Goal: Task Accomplishment & Management: Manage account settings

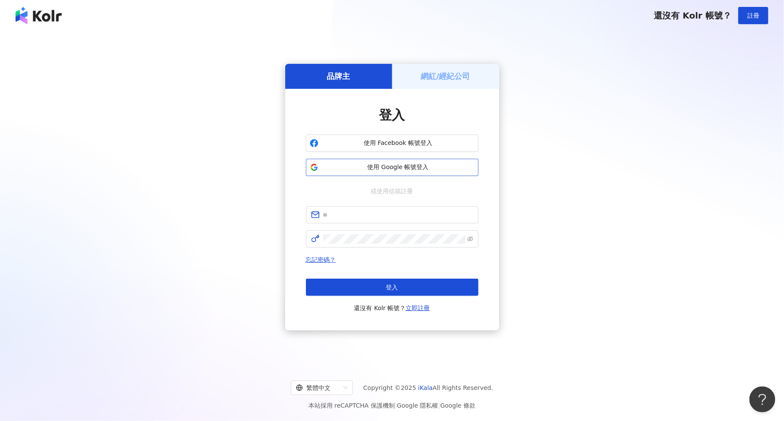
click at [382, 167] on span "使用 Google 帳號登入" at bounding box center [398, 167] width 153 height 9
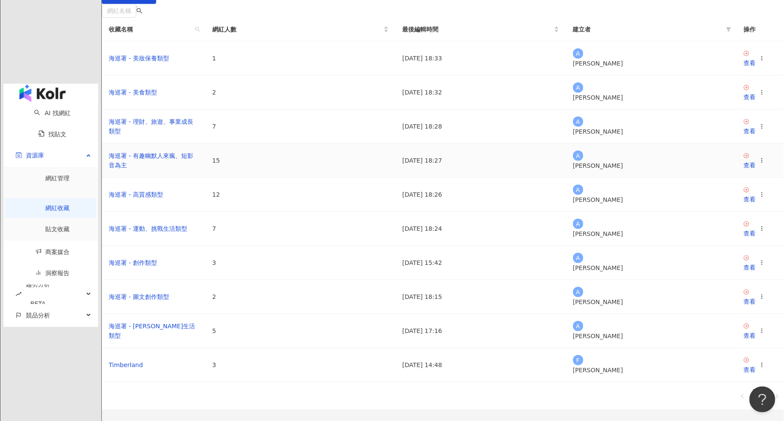
scroll to position [137, 0]
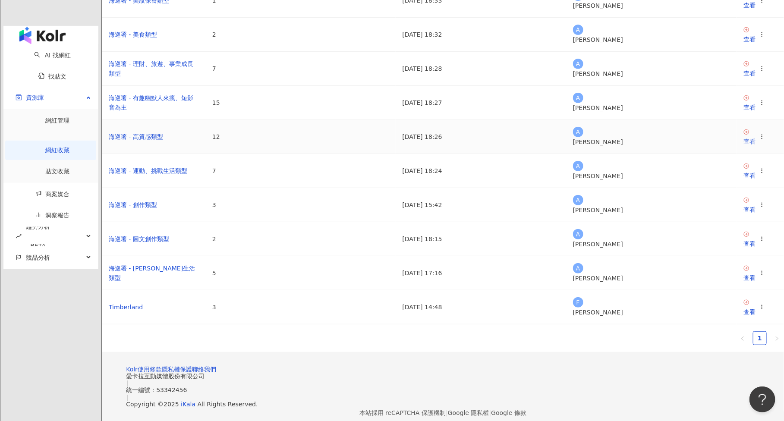
click at [743, 146] on div "查看" at bounding box center [749, 141] width 12 height 9
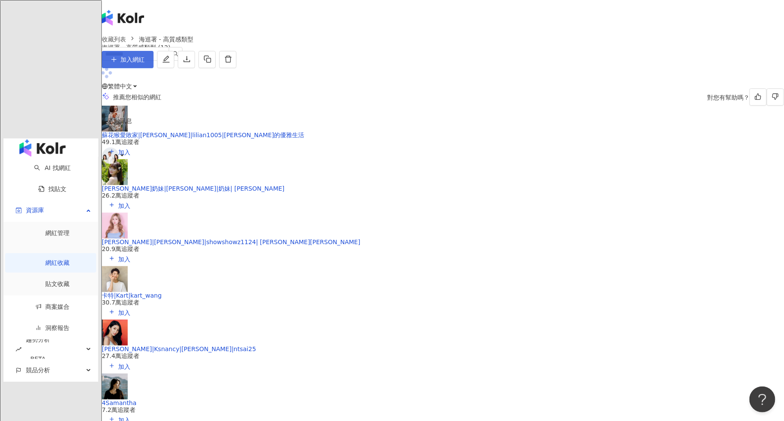
click at [145, 63] on span "加入網紅" at bounding box center [132, 59] width 24 height 7
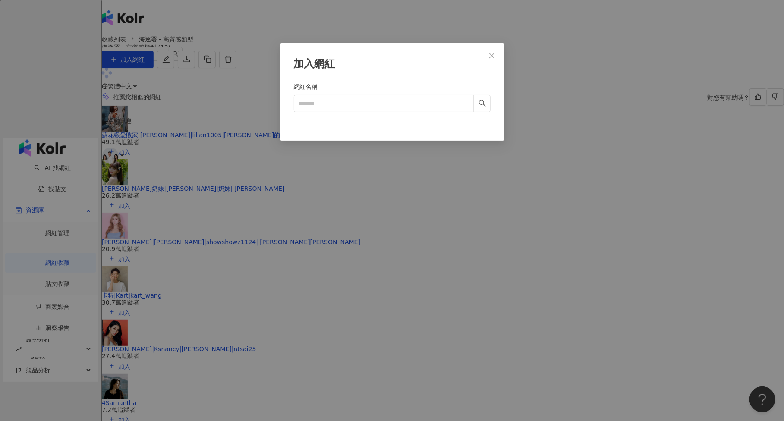
click at [406, 113] on form "網紅名稱" at bounding box center [392, 101] width 197 height 38
click at [422, 100] on input "網紅名稱" at bounding box center [384, 103] width 180 height 17
paste input "*********"
type input "*********"
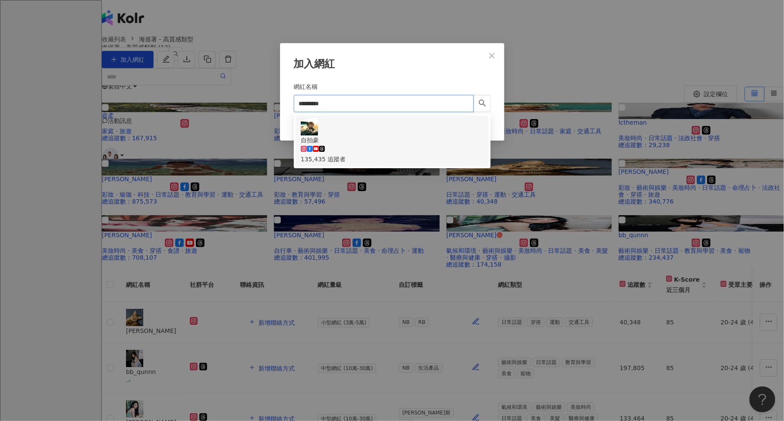
click at [397, 132] on div "自拍豪 135,435 追蹤者" at bounding box center [392, 141] width 183 height 46
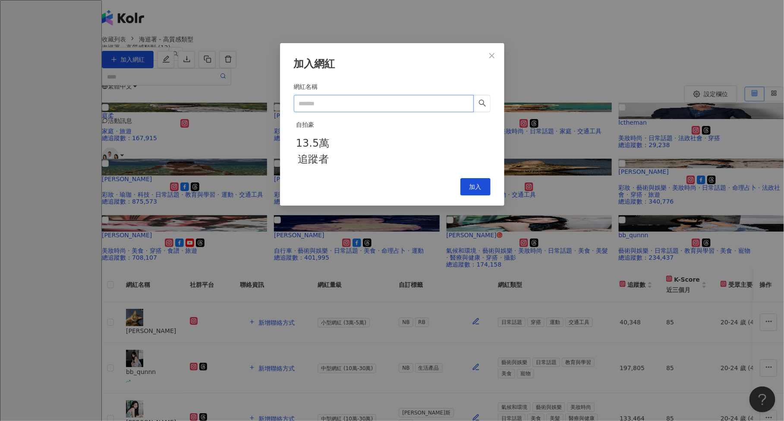
paste input "**"
type input "**"
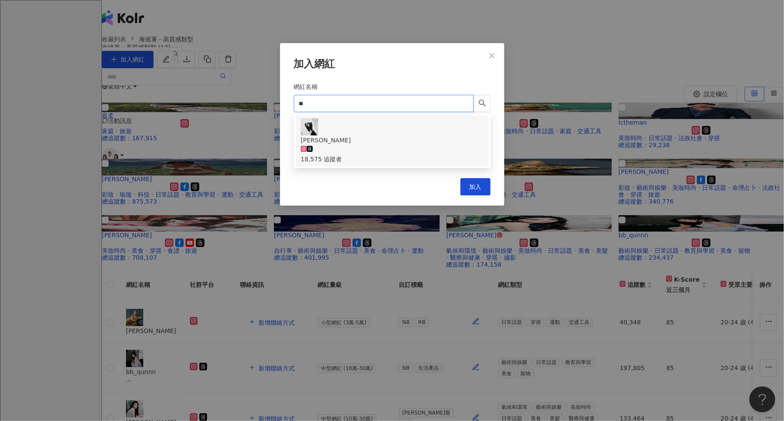
click at [396, 127] on div "Haley Tseng 18,575 追蹤者" at bounding box center [392, 141] width 183 height 46
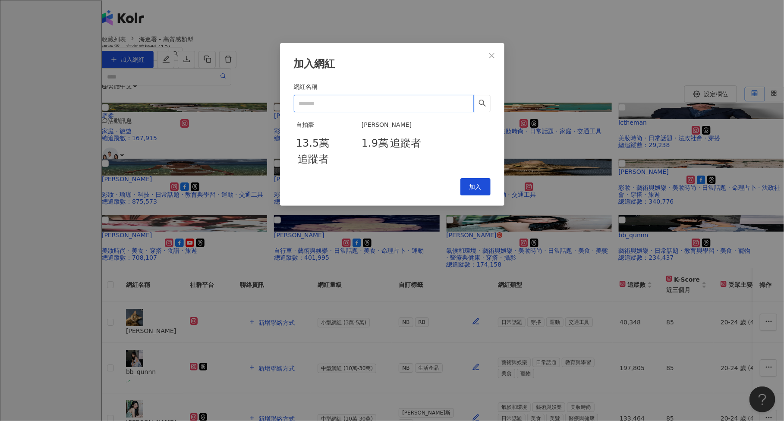
click at [330, 102] on input "網紅名稱" at bounding box center [384, 103] width 180 height 17
paste input "**"
type input "**"
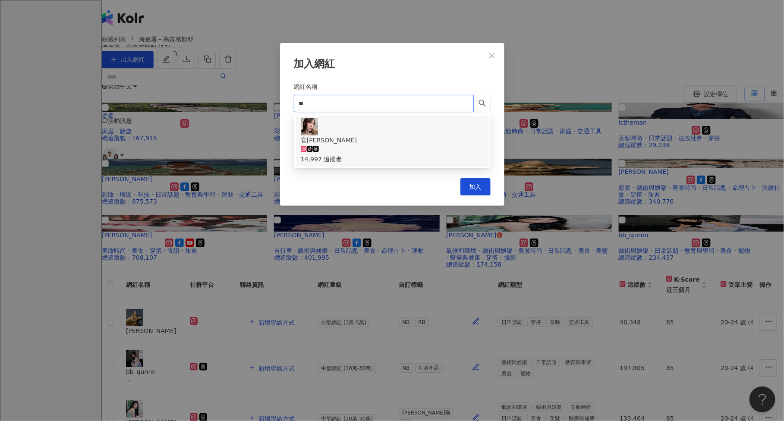
click at [336, 135] on div "官宏鎂" at bounding box center [392, 139] width 183 height 9
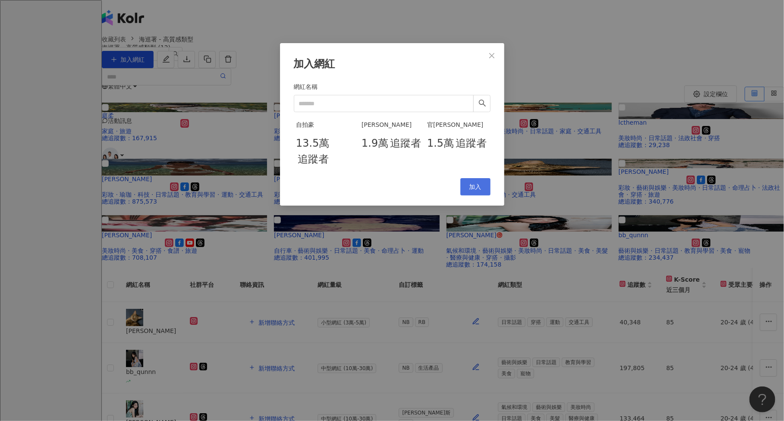
click at [474, 195] on button "加入" at bounding box center [475, 186] width 30 height 17
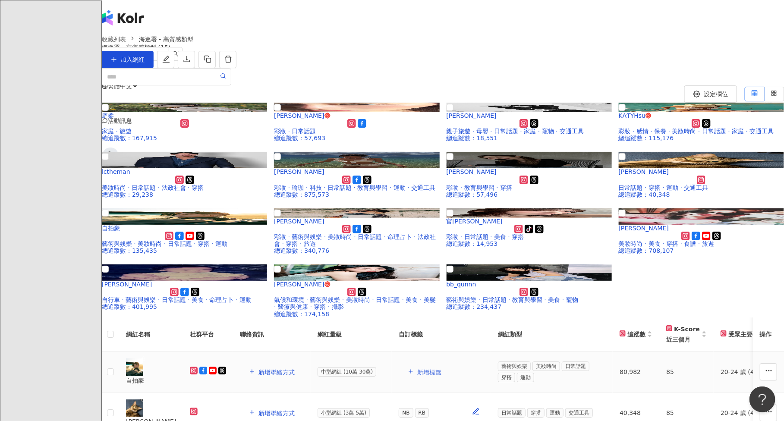
click at [450, 363] on button "新增標籤" at bounding box center [425, 371] width 52 height 17
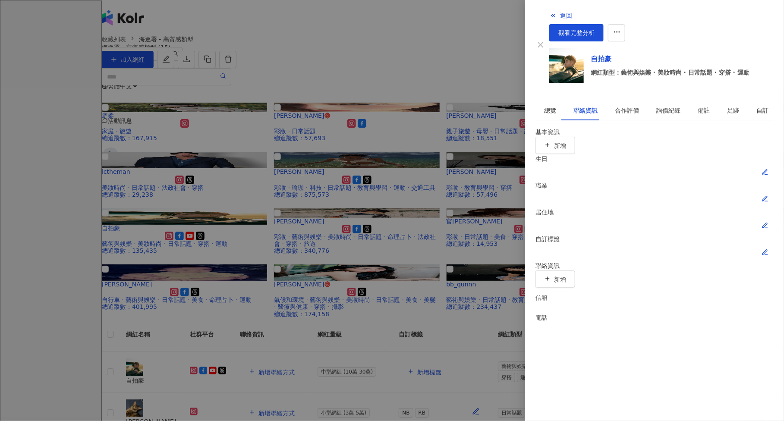
click at [769, 244] on button "button" at bounding box center [764, 252] width 17 height 17
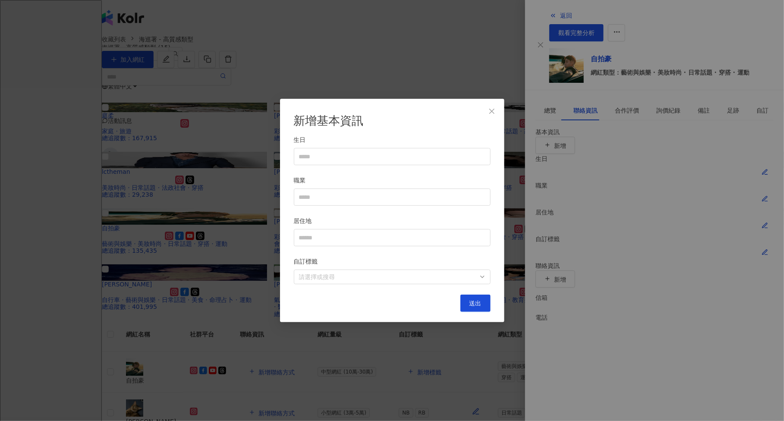
click at [351, 270] on div "自訂標籤" at bounding box center [392, 263] width 197 height 13
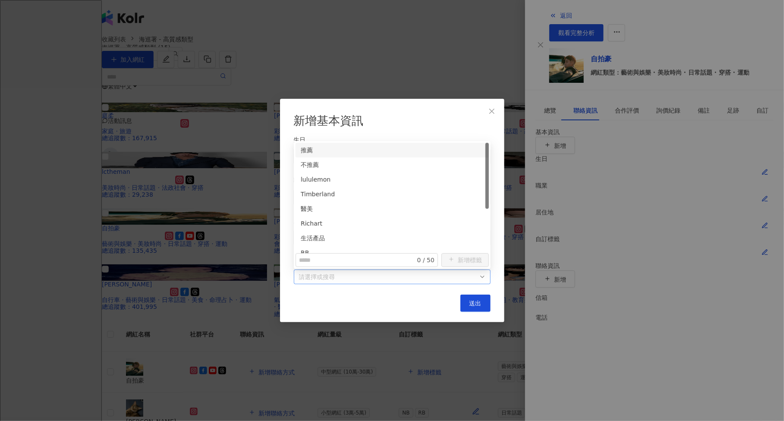
click at [351, 273] on div at bounding box center [387, 276] width 184 height 6
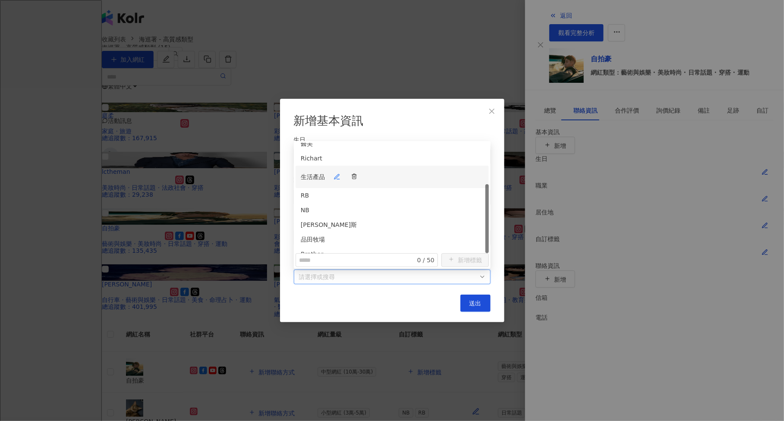
click at [373, 168] on div "生活產品" at bounding box center [392, 176] width 183 height 17
click at [371, 198] on div "NB" at bounding box center [392, 206] width 183 height 17
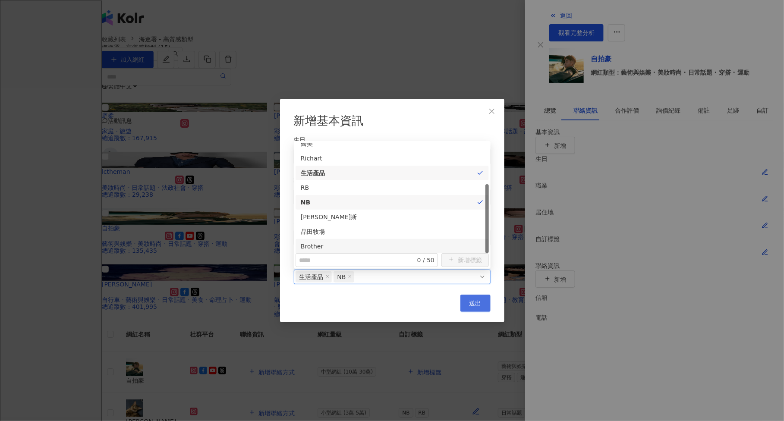
click at [468, 297] on button "送出" at bounding box center [475, 303] width 30 height 17
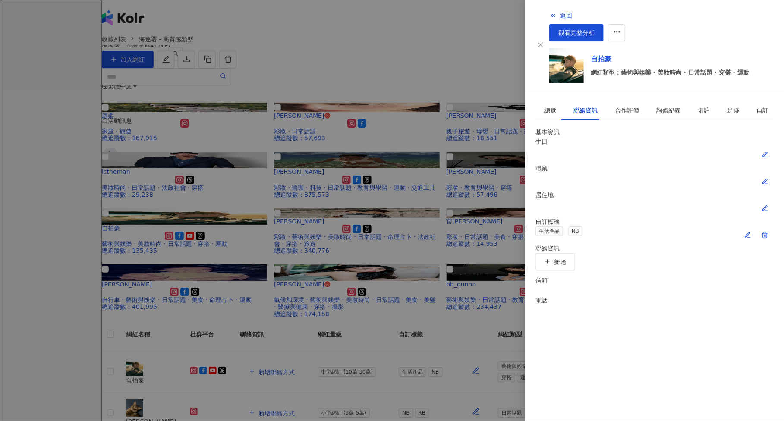
click at [462, 279] on div at bounding box center [392, 210] width 784 height 421
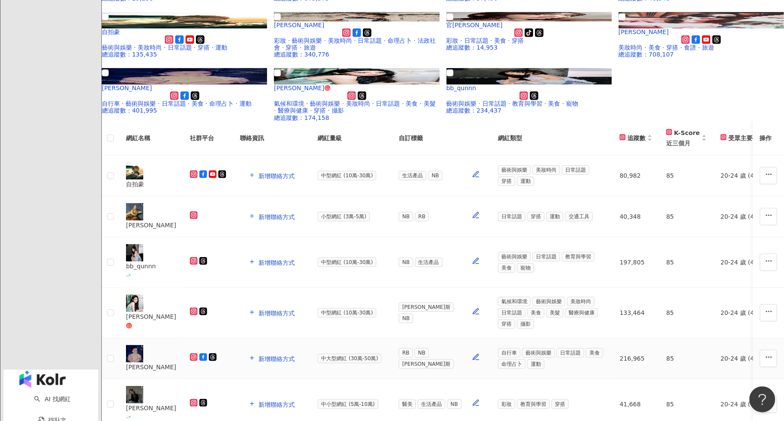
scroll to position [197, 0]
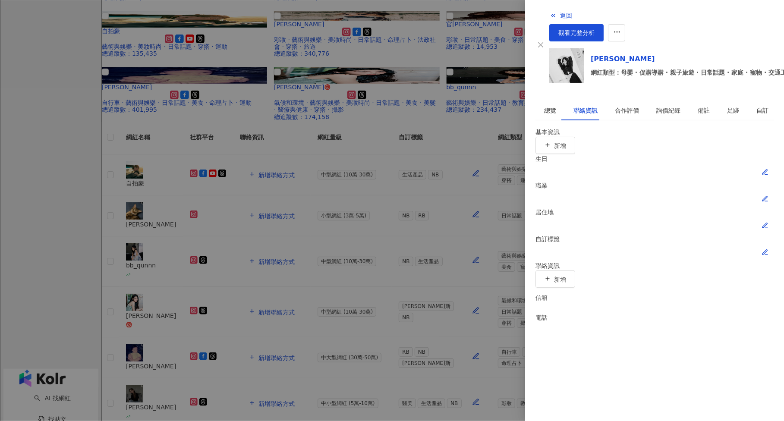
click at [767, 250] on icon "button" at bounding box center [764, 252] width 5 height 5
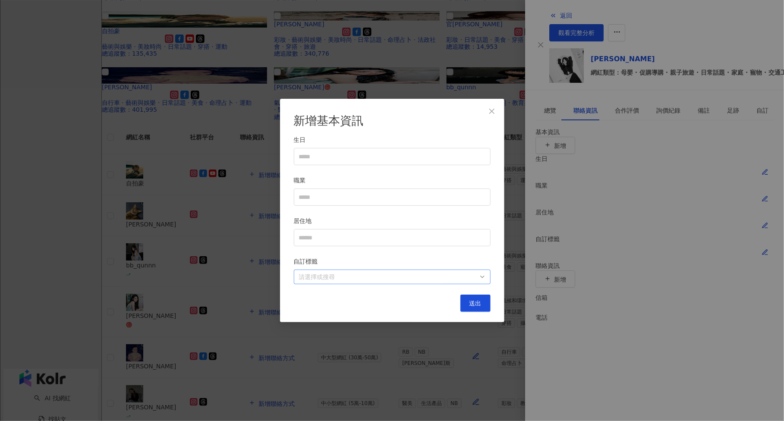
click at [386, 280] on div at bounding box center [387, 276] width 184 height 6
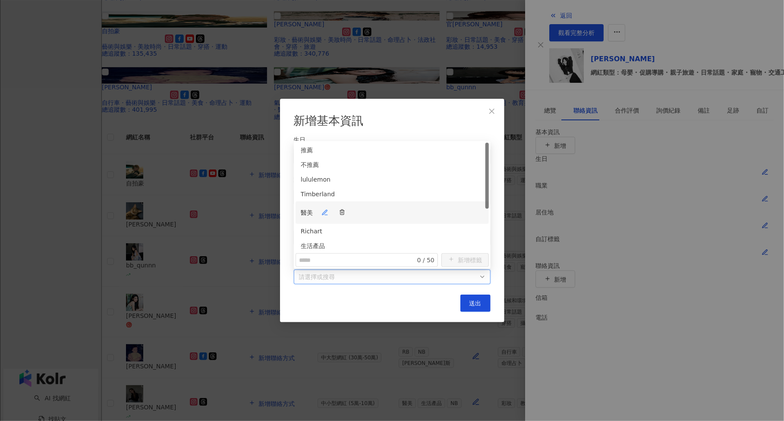
click at [354, 204] on div "醫美" at bounding box center [392, 212] width 183 height 17
click at [359, 233] on div "生活產品" at bounding box center [392, 241] width 183 height 17
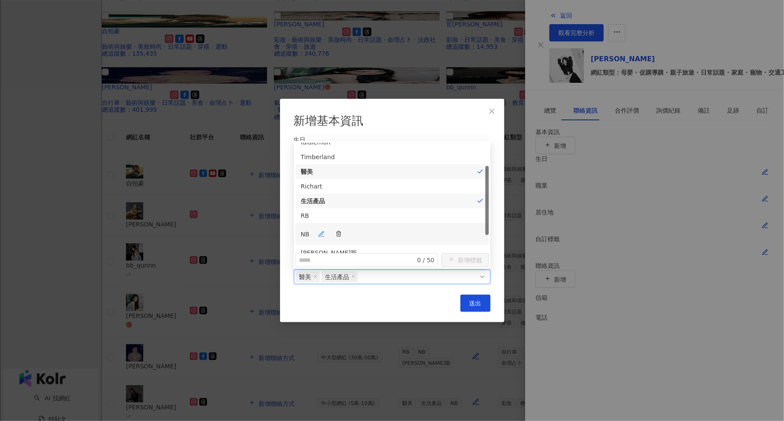
click at [361, 226] on div "NB" at bounding box center [392, 234] width 183 height 17
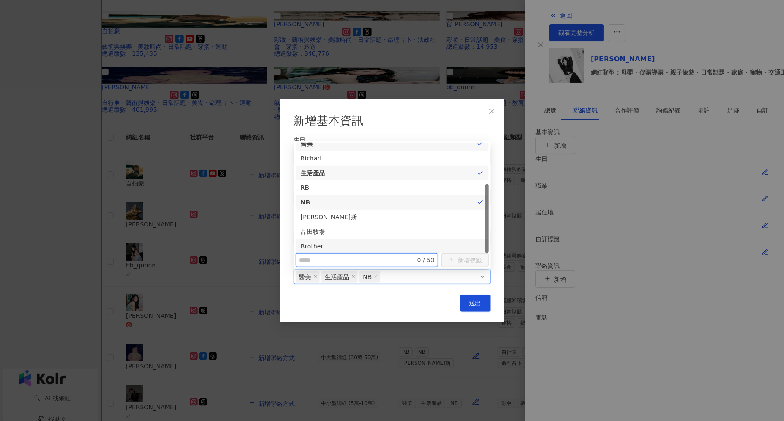
click at [365, 259] on input "text" at bounding box center [352, 259] width 106 height 9
type input "****"
click at [446, 255] on button "新增標籤" at bounding box center [464, 260] width 47 height 14
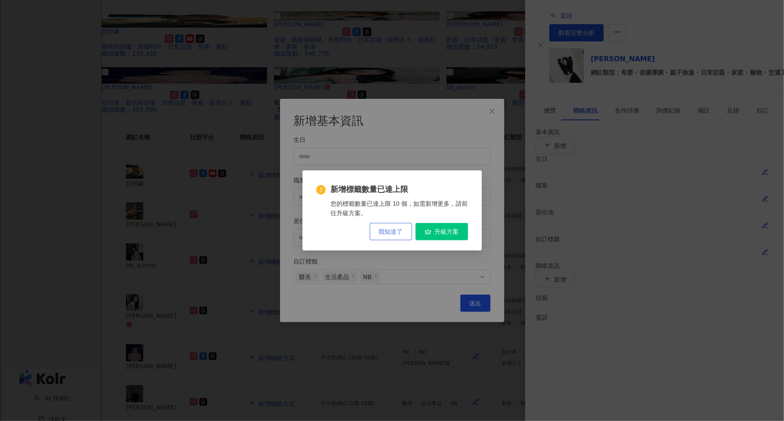
click at [400, 226] on button "我知道了" at bounding box center [391, 231] width 42 height 17
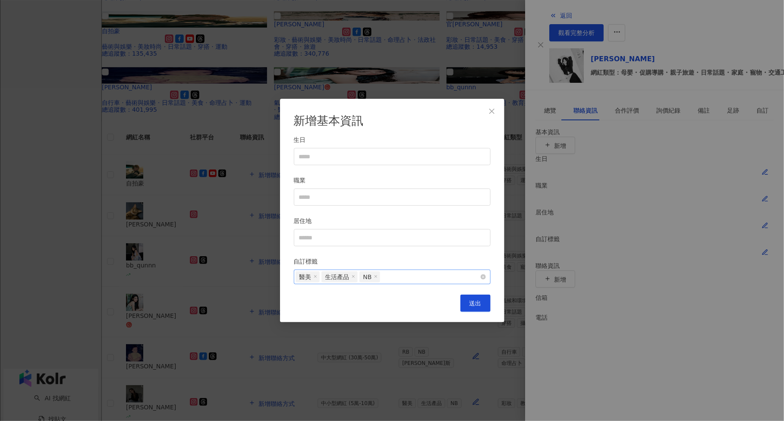
click at [417, 283] on div "醫美 生活產品 NB" at bounding box center [387, 276] width 184 height 13
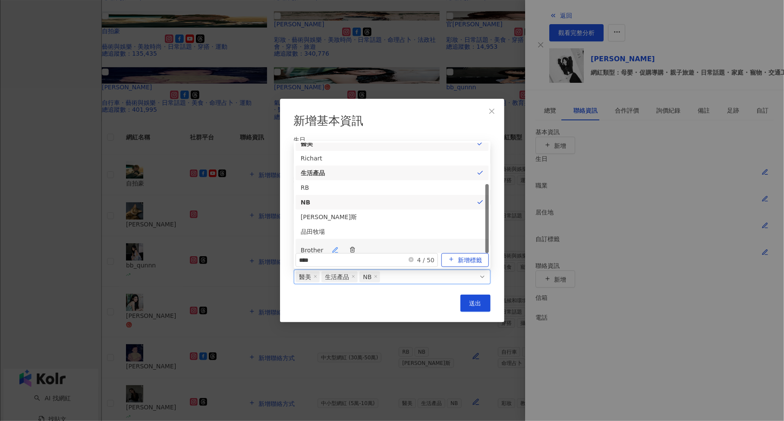
click at [408, 242] on div "Brother" at bounding box center [392, 250] width 183 height 17
click at [423, 313] on div "新增基本資訊 生日 職業 居住地 自訂標籤 醫美 生活產品 NB Brother 送出" at bounding box center [392, 210] width 224 height 223
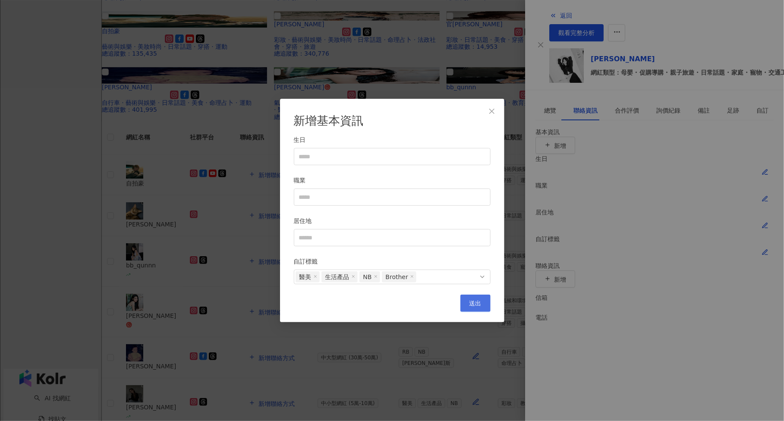
click at [469, 304] on button "送出" at bounding box center [475, 303] width 30 height 17
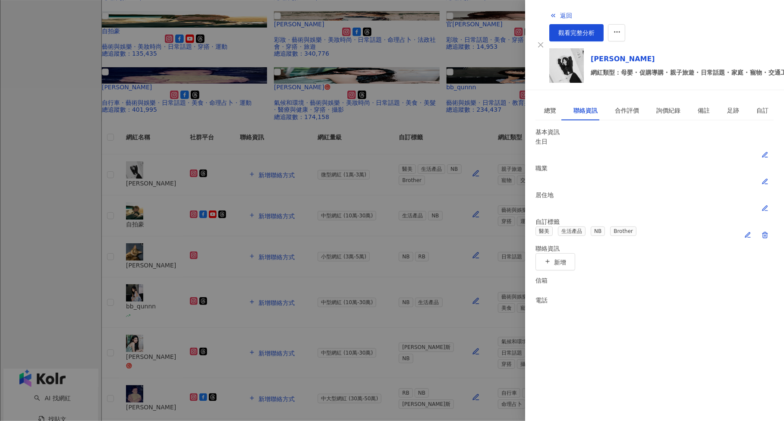
click at [260, 223] on div at bounding box center [392, 210] width 784 height 421
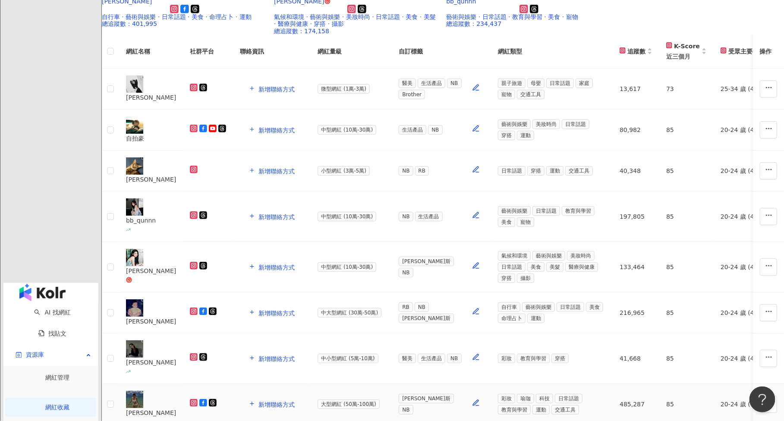
scroll to position [292, 0]
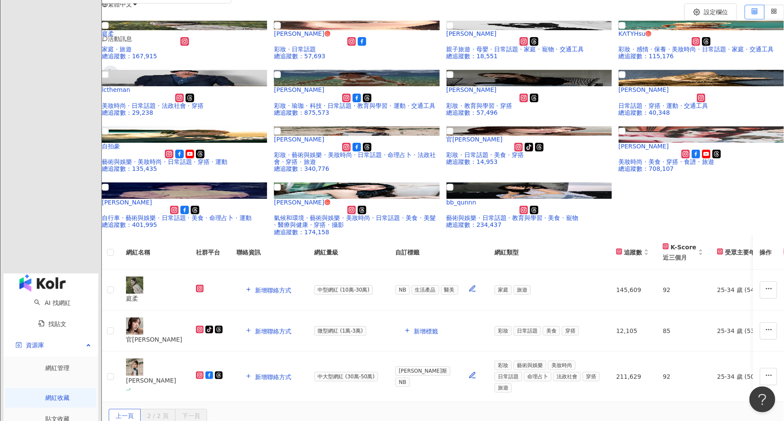
scroll to position [81, 0]
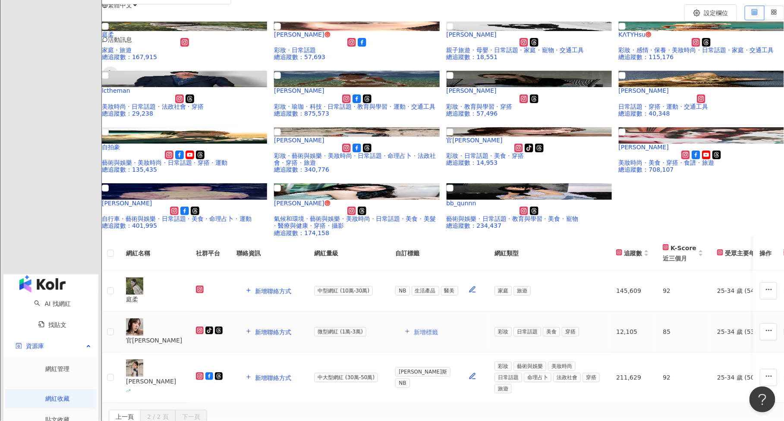
click at [438, 329] on span "新增標籤" at bounding box center [426, 332] width 24 height 7
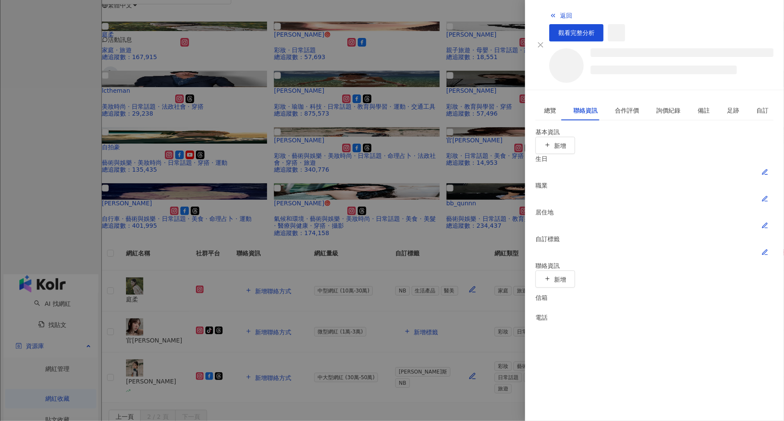
click at [767, 250] on icon "button" at bounding box center [764, 252] width 5 height 5
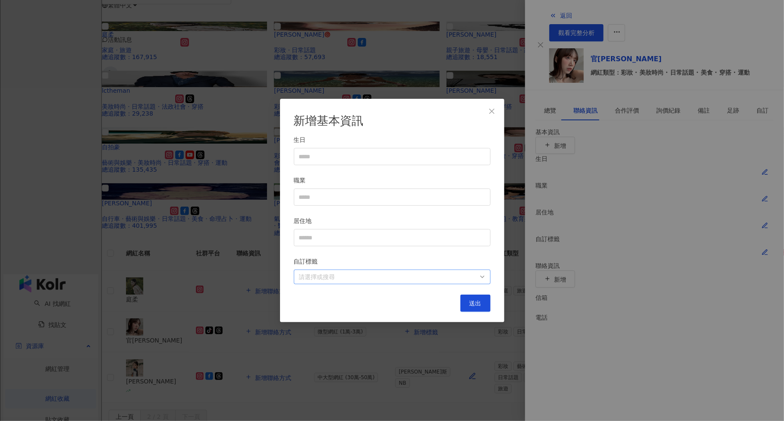
click at [333, 275] on div at bounding box center [387, 276] width 184 height 6
click at [329, 277] on div at bounding box center [387, 276] width 184 height 6
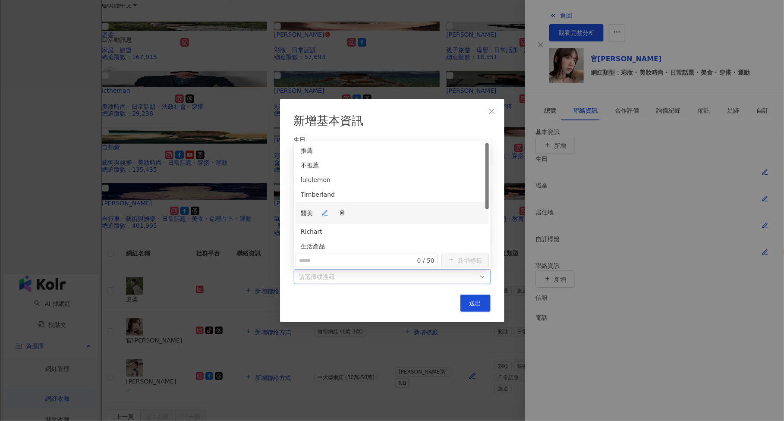
click at [367, 204] on div "醫美" at bounding box center [392, 212] width 183 height 17
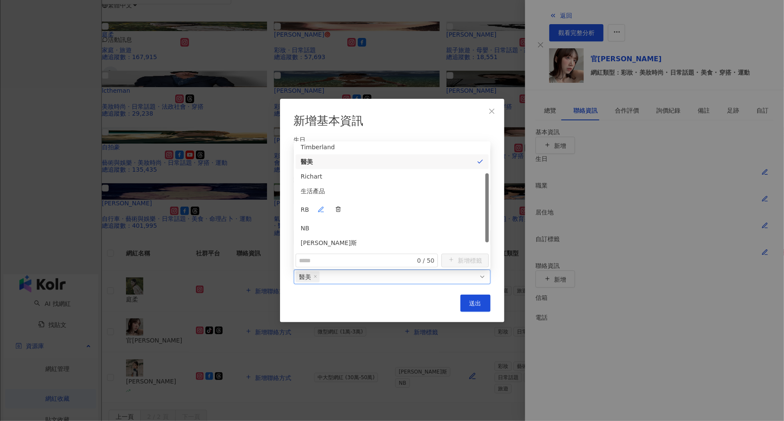
scroll to position [48, 0]
click at [361, 217] on div "NB" at bounding box center [391, 220] width 193 height 15
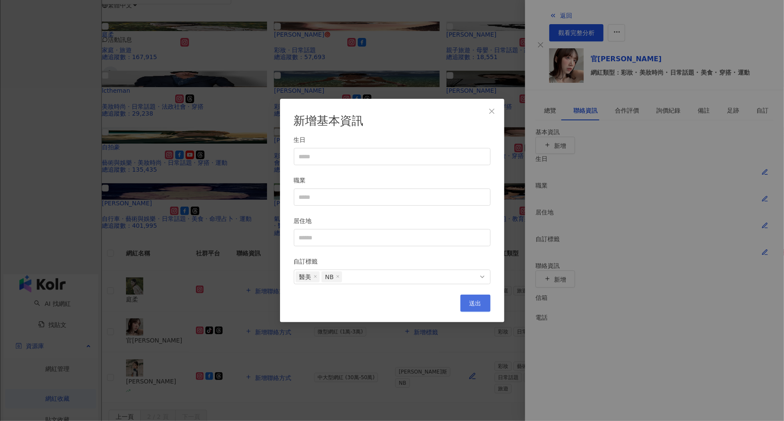
click at [473, 306] on span "送出" at bounding box center [475, 303] width 12 height 7
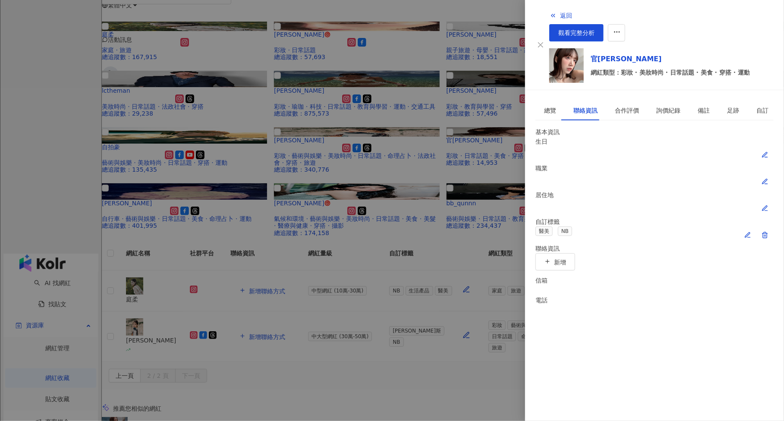
drag, startPoint x: 334, startPoint y: 179, endPoint x: 328, endPoint y: 179, distance: 6.0
click at [333, 179] on div at bounding box center [392, 210] width 784 height 421
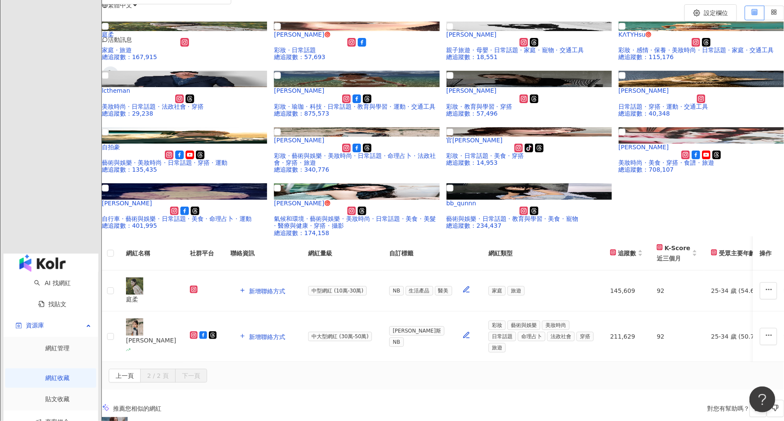
click at [46, 374] on link "網紅收藏" at bounding box center [58, 377] width 24 height 7
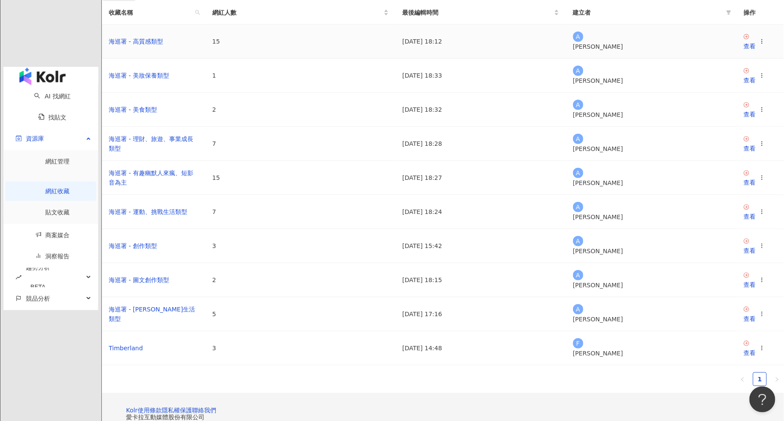
scroll to position [147, 0]
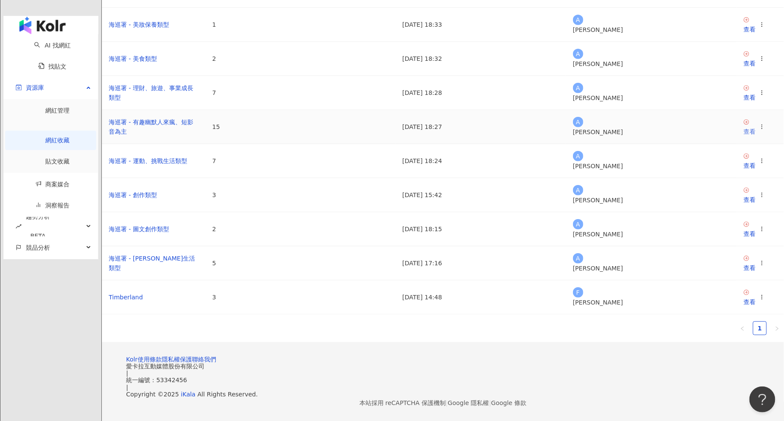
click at [743, 136] on div "查看" at bounding box center [749, 131] width 12 height 9
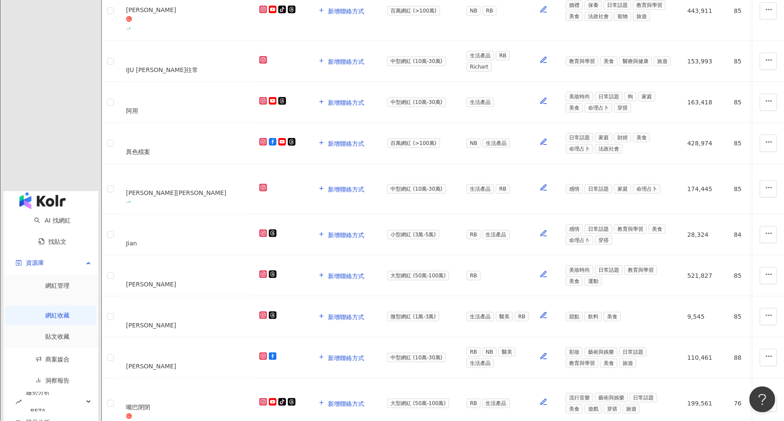
scroll to position [378, 0]
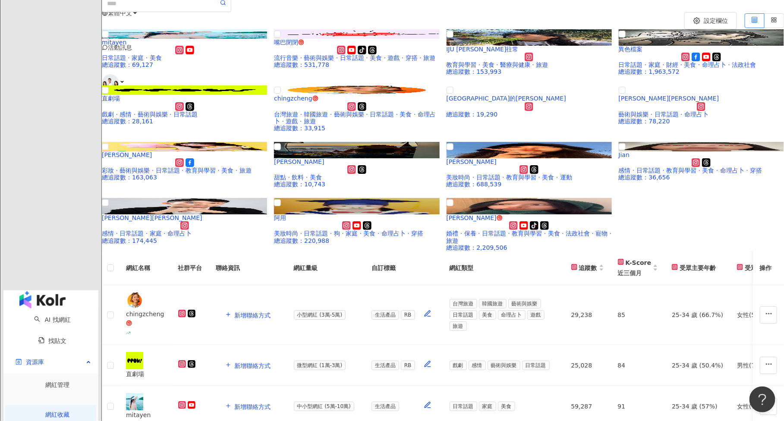
scroll to position [71, 0]
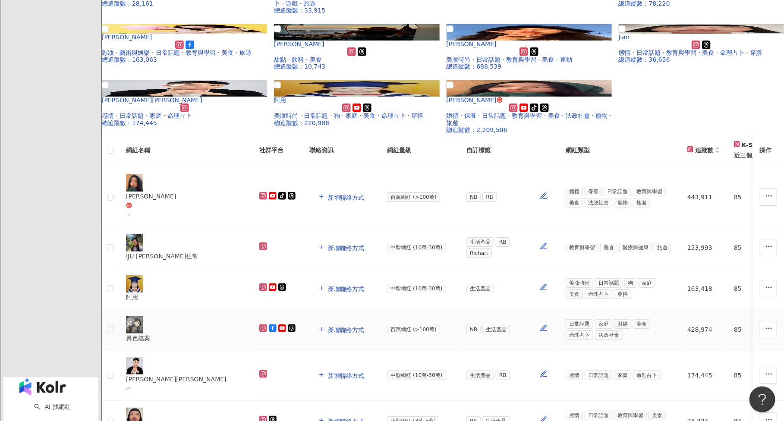
scroll to position [0, 0]
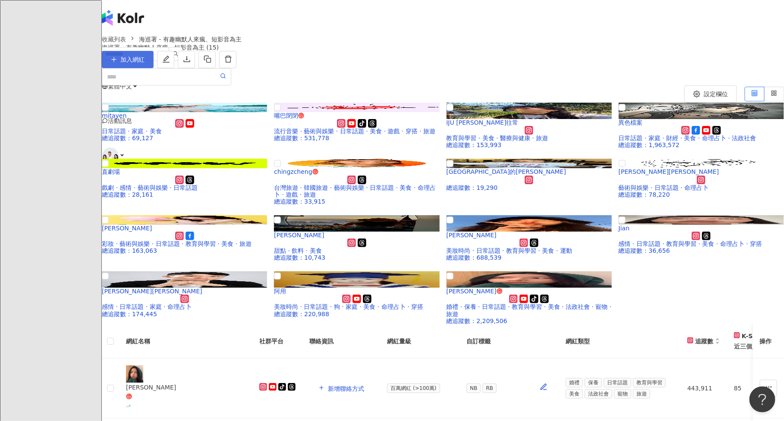
click at [154, 68] on button "加入網紅" at bounding box center [128, 59] width 52 height 17
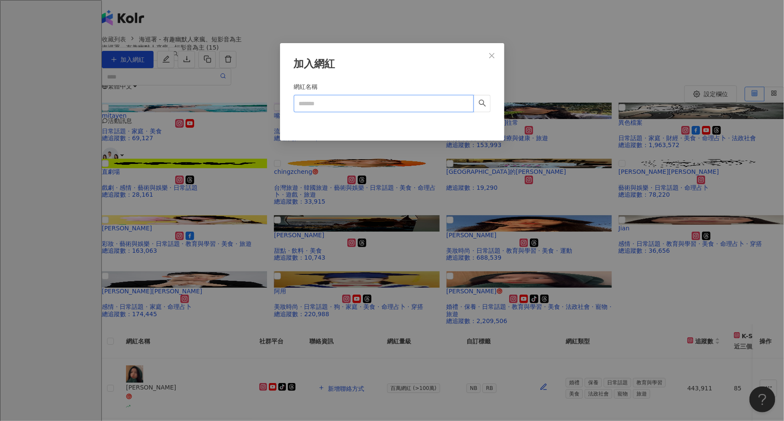
click at [372, 107] on input "網紅名稱" at bounding box center [384, 103] width 180 height 17
paste input "*********"
type input "*********"
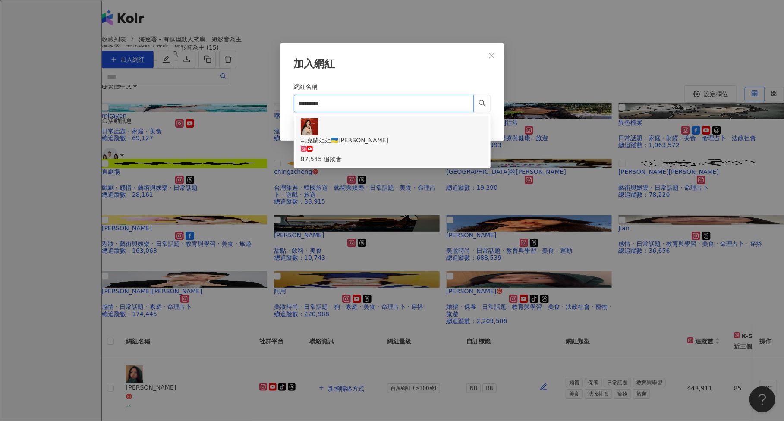
click at [374, 135] on div "烏克蘭姐姐🇺🇦汝嫣 87,545 追蹤者" at bounding box center [392, 149] width 183 height 28
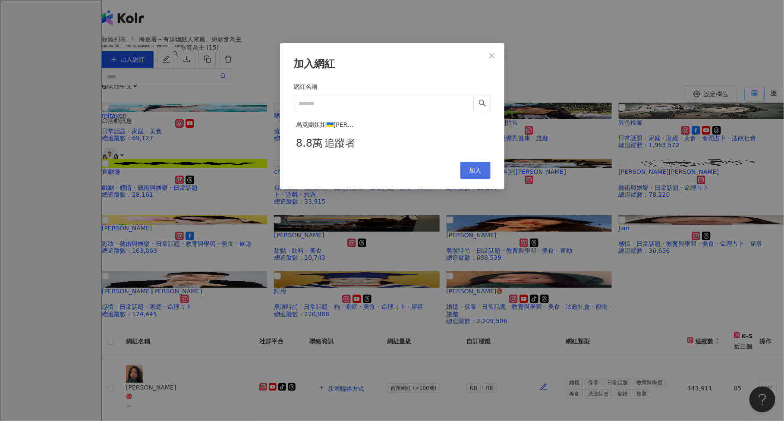
click at [470, 174] on span "加入" at bounding box center [475, 170] width 12 height 7
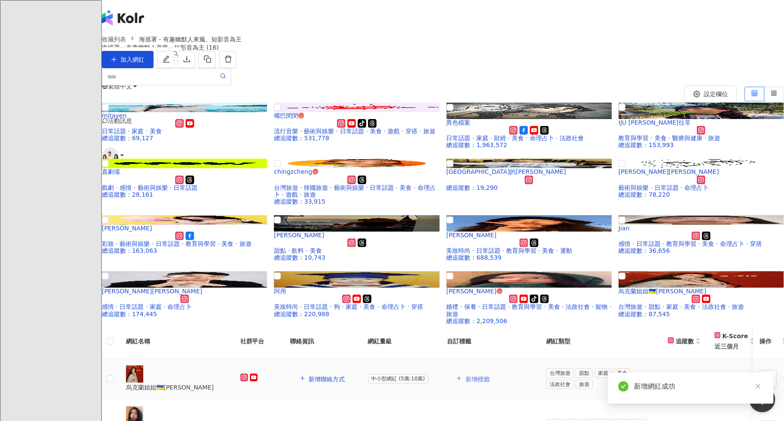
click at [499, 370] on button "新增標籤" at bounding box center [473, 378] width 52 height 17
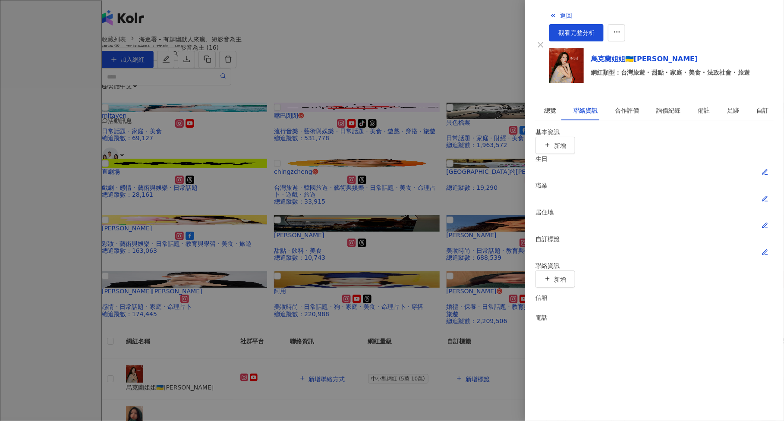
click at [768, 249] on icon "button" at bounding box center [764, 252] width 7 height 7
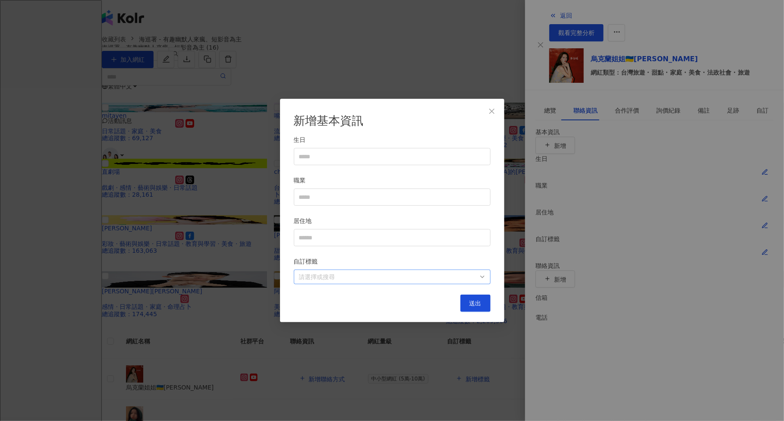
click at [328, 277] on div at bounding box center [387, 276] width 184 height 6
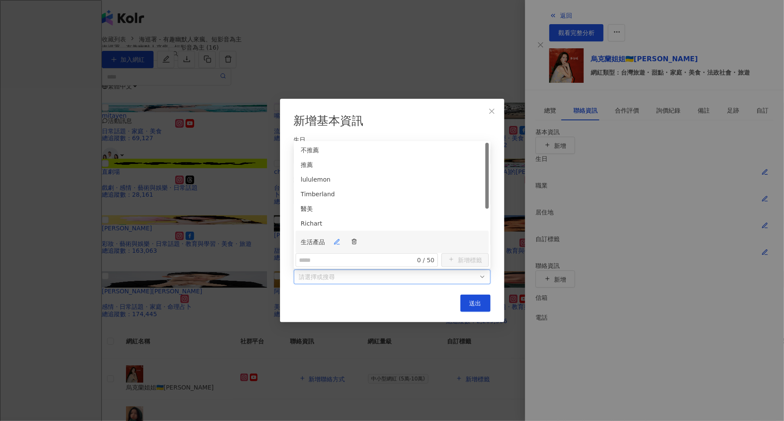
click at [359, 233] on div "生活產品" at bounding box center [392, 241] width 183 height 17
click at [366, 219] on div "Richart" at bounding box center [392, 223] width 183 height 9
click at [476, 306] on span "送出" at bounding box center [475, 303] width 12 height 7
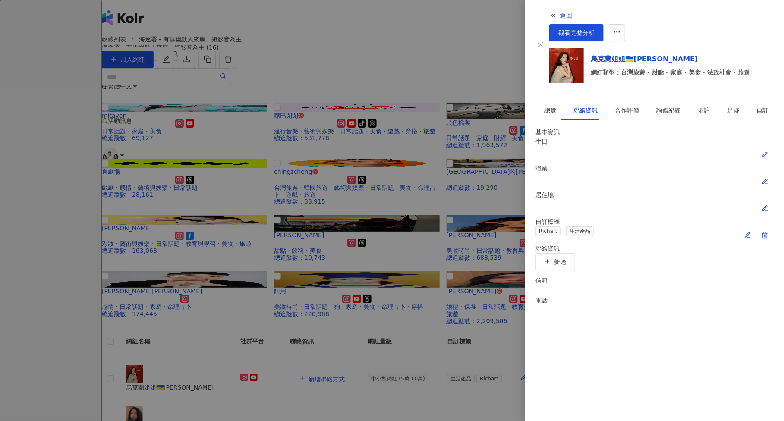
click at [331, 179] on div at bounding box center [392, 210] width 784 height 421
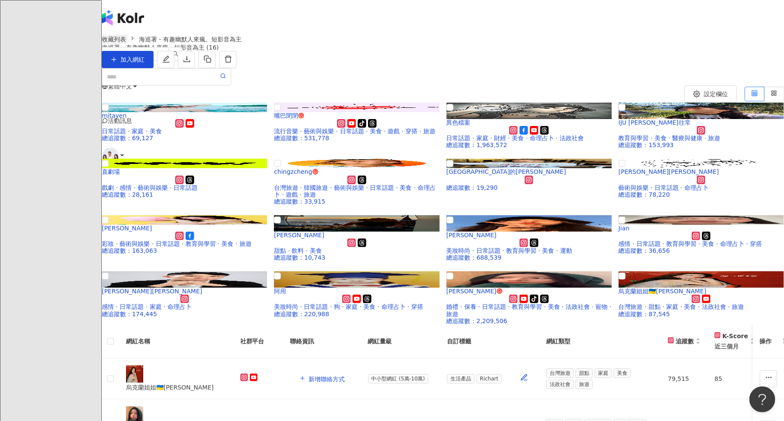
click at [128, 44] on link "收藏列表" at bounding box center [114, 39] width 28 height 9
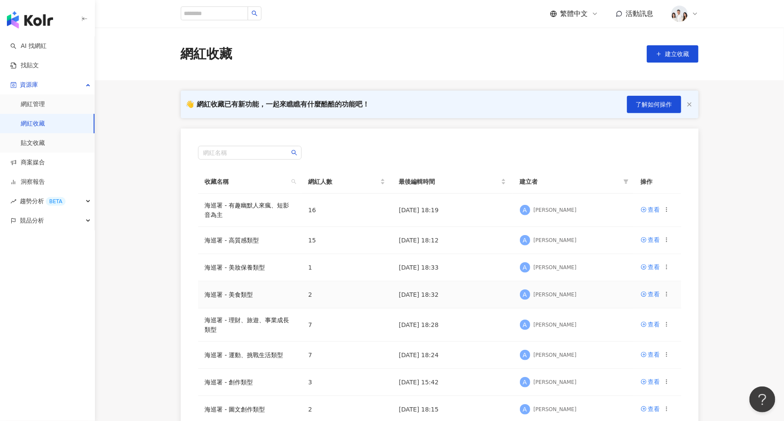
scroll to position [187, 0]
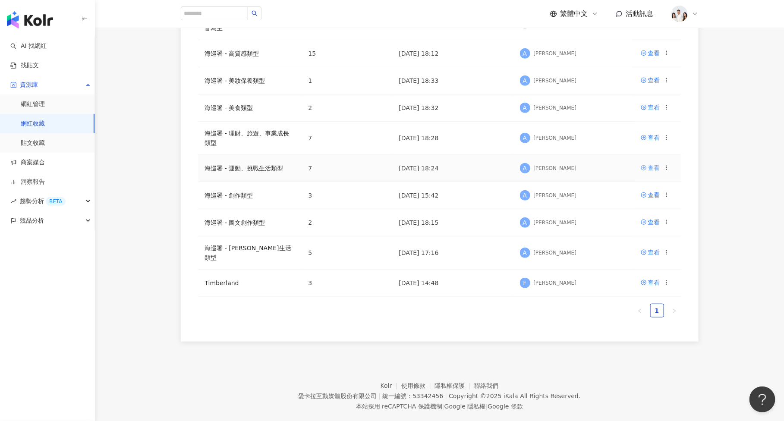
click at [654, 167] on div "查看" at bounding box center [654, 167] width 12 height 9
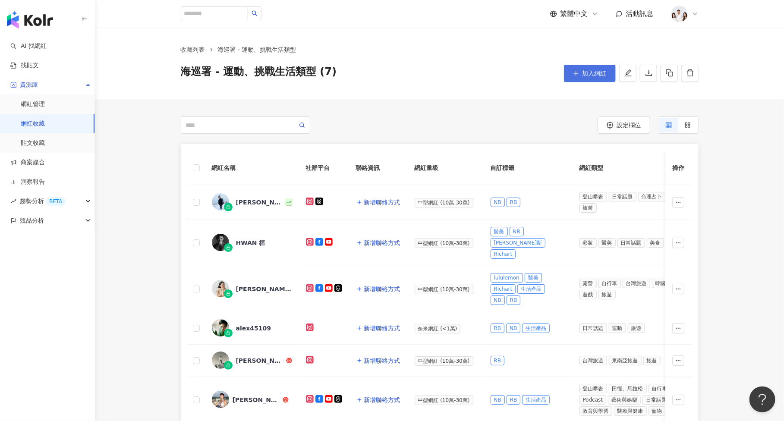
click at [586, 78] on button "加入網紅" at bounding box center [590, 73] width 52 height 17
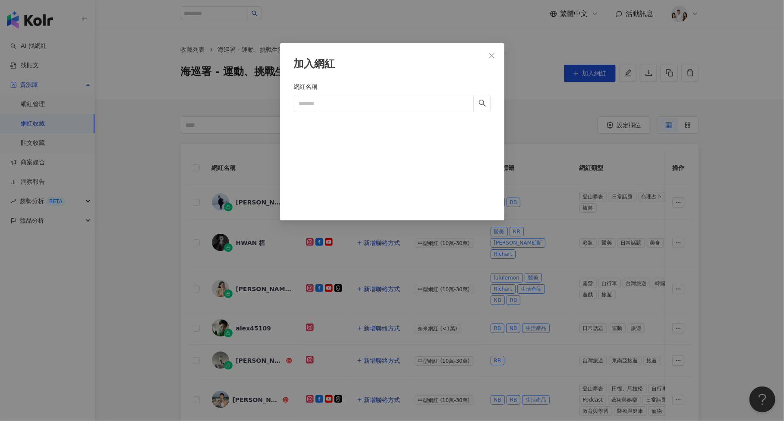
click at [354, 90] on div "網紅名稱" at bounding box center [392, 88] width 197 height 13
click at [354, 99] on input "網紅名稱" at bounding box center [384, 103] width 180 height 17
paste input "****"
type input "****"
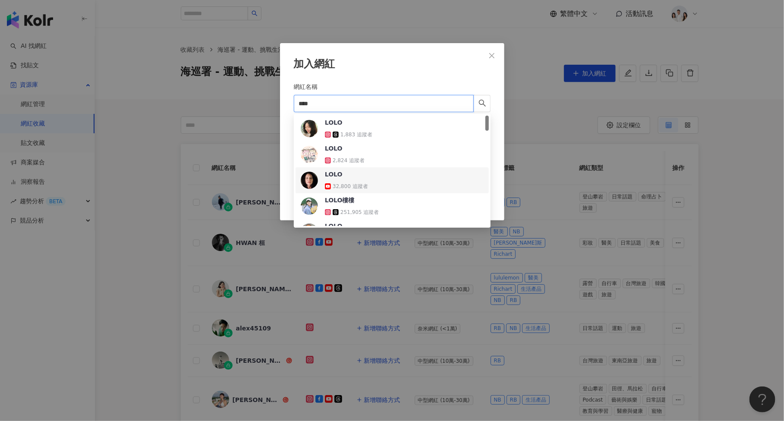
click at [399, 198] on div "[GEOGRAPHIC_DATA] 追蹤者" at bounding box center [392, 206] width 183 height 21
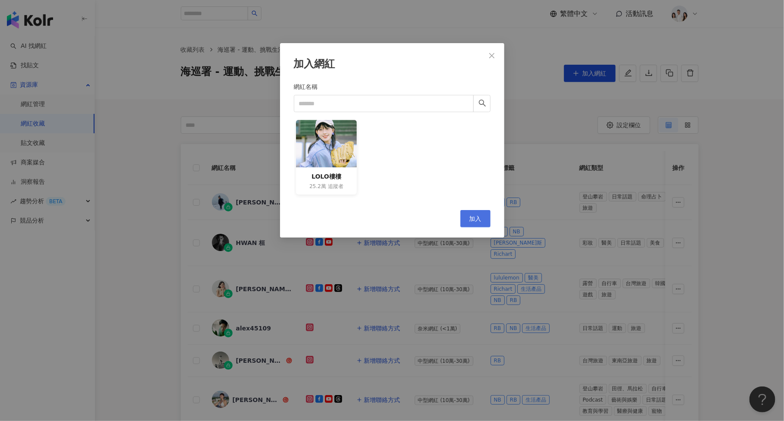
click at [465, 220] on button "加入" at bounding box center [475, 218] width 30 height 17
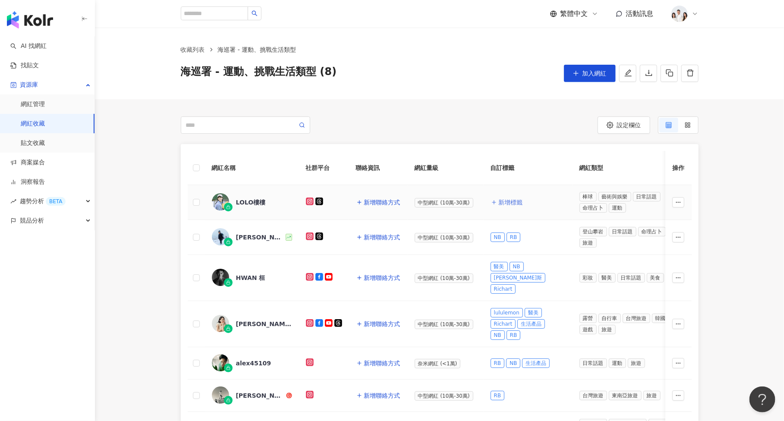
click at [502, 199] on span "新增標籤" at bounding box center [511, 202] width 24 height 7
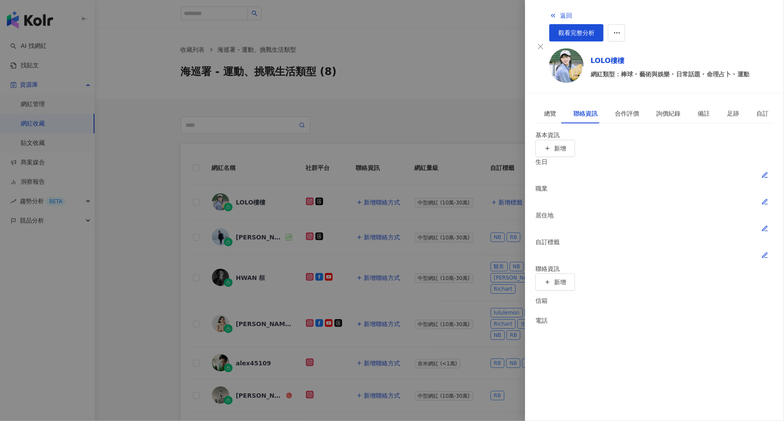
click at [767, 253] on icon "button" at bounding box center [764, 255] width 5 height 5
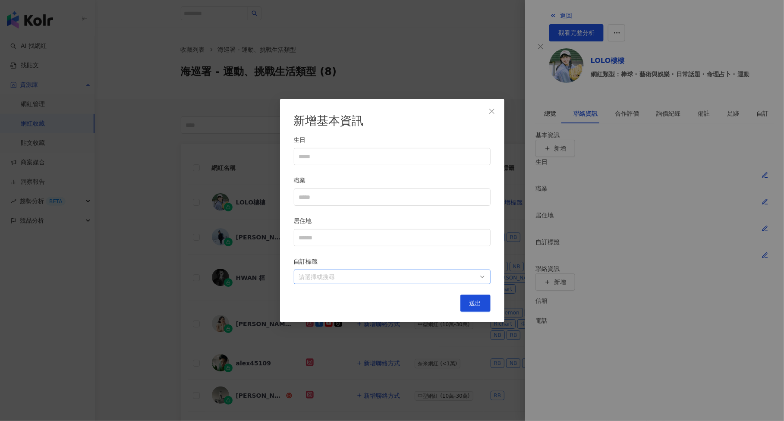
click at [386, 277] on div at bounding box center [387, 276] width 184 height 6
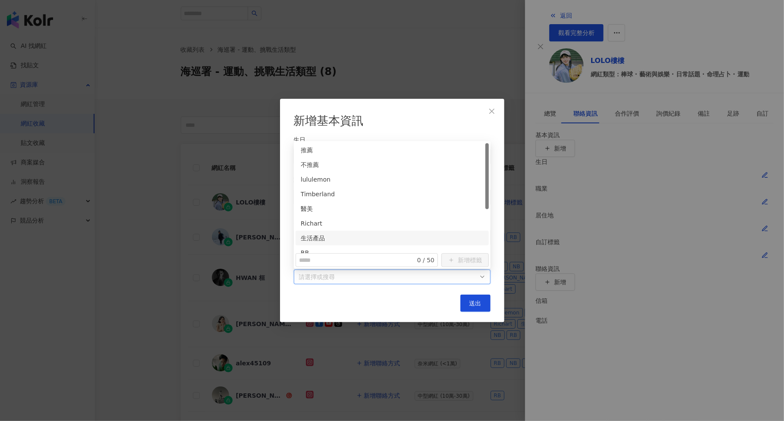
scroll to position [43, 0]
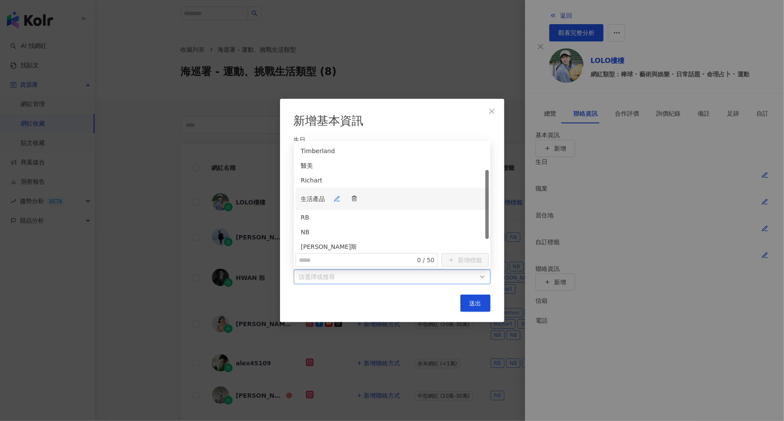
click at [374, 190] on div "生活產品" at bounding box center [392, 198] width 183 height 17
click at [374, 217] on div "NB" at bounding box center [391, 224] width 193 height 15
click at [377, 205] on div "RB" at bounding box center [392, 213] width 183 height 17
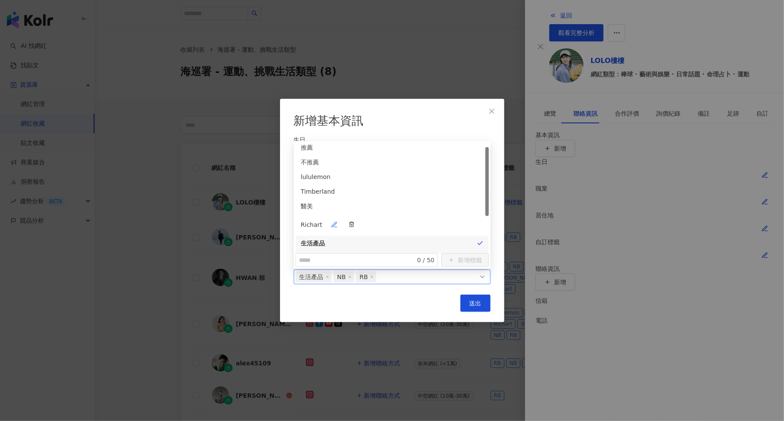
scroll to position [2, 0]
click at [381, 187] on div "Timberland" at bounding box center [392, 195] width 183 height 17
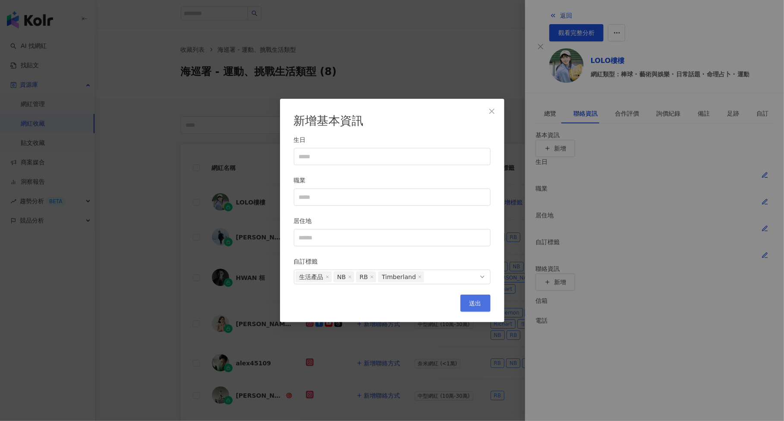
click at [478, 295] on button "送出" at bounding box center [475, 303] width 30 height 17
